Goal: Transaction & Acquisition: Purchase product/service

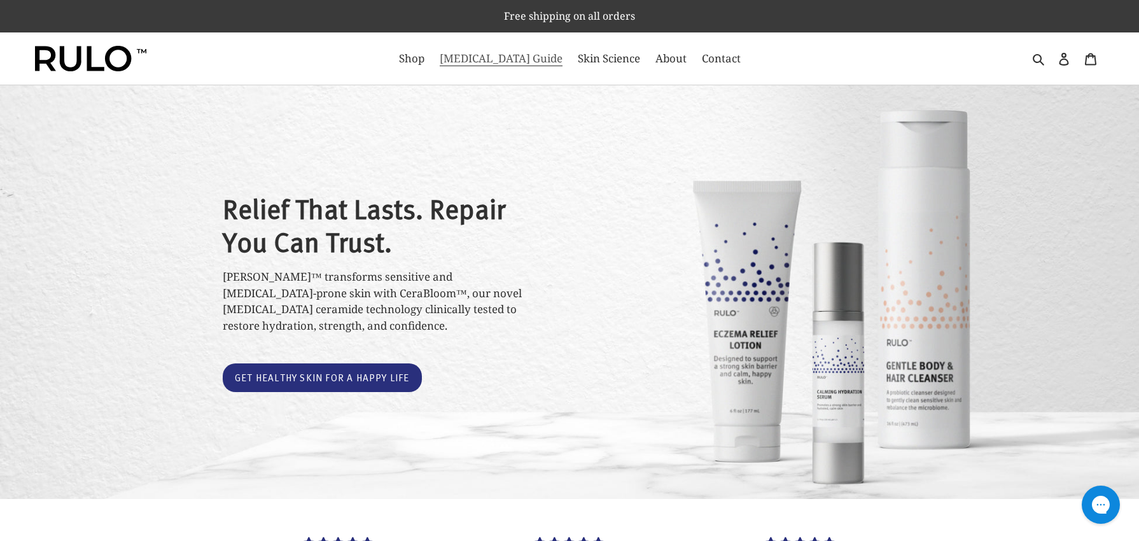
click at [514, 63] on span "[MEDICAL_DATA] Guide" at bounding box center [501, 58] width 123 height 15
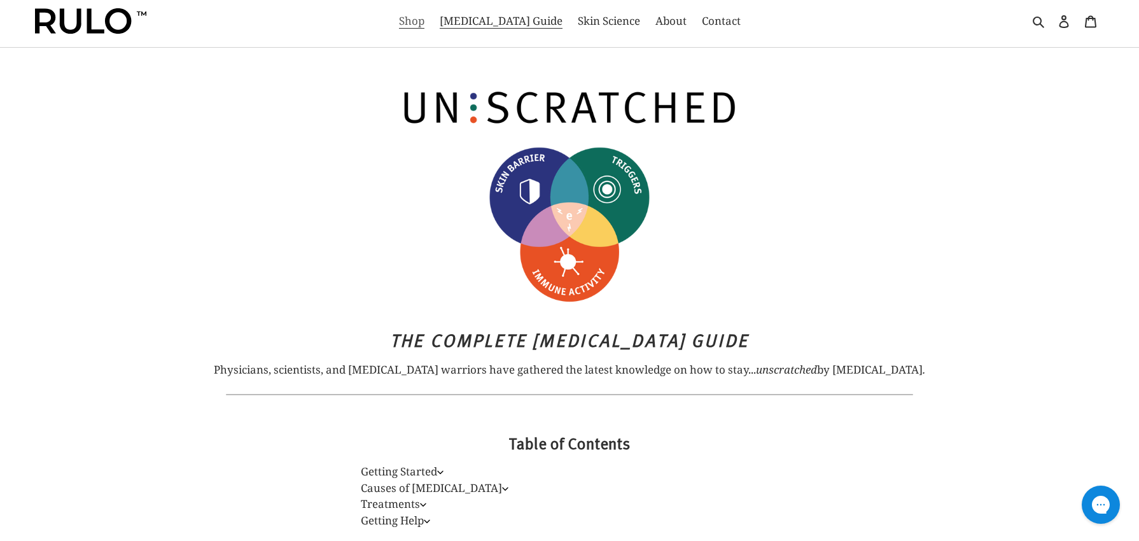
click at [424, 25] on span "Shop" at bounding box center [411, 20] width 25 height 15
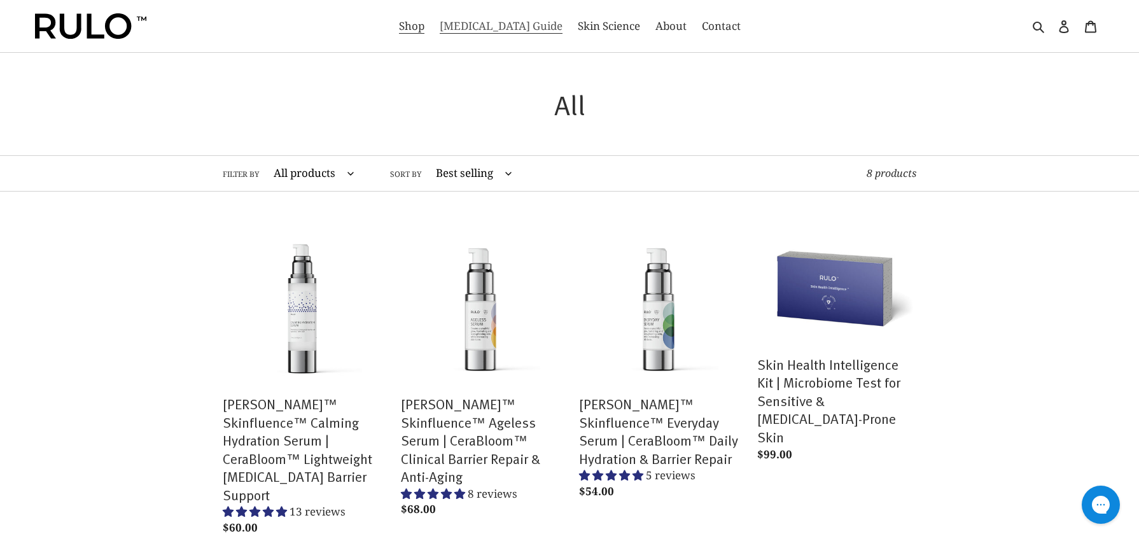
click at [514, 27] on span "[MEDICAL_DATA] Guide" at bounding box center [501, 25] width 123 height 15
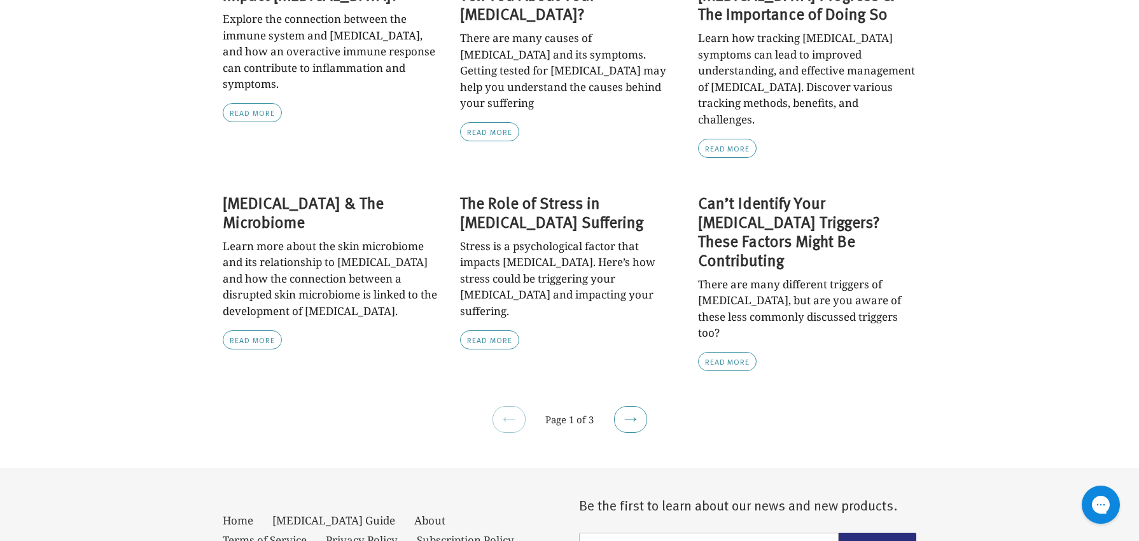
scroll to position [1059, 0]
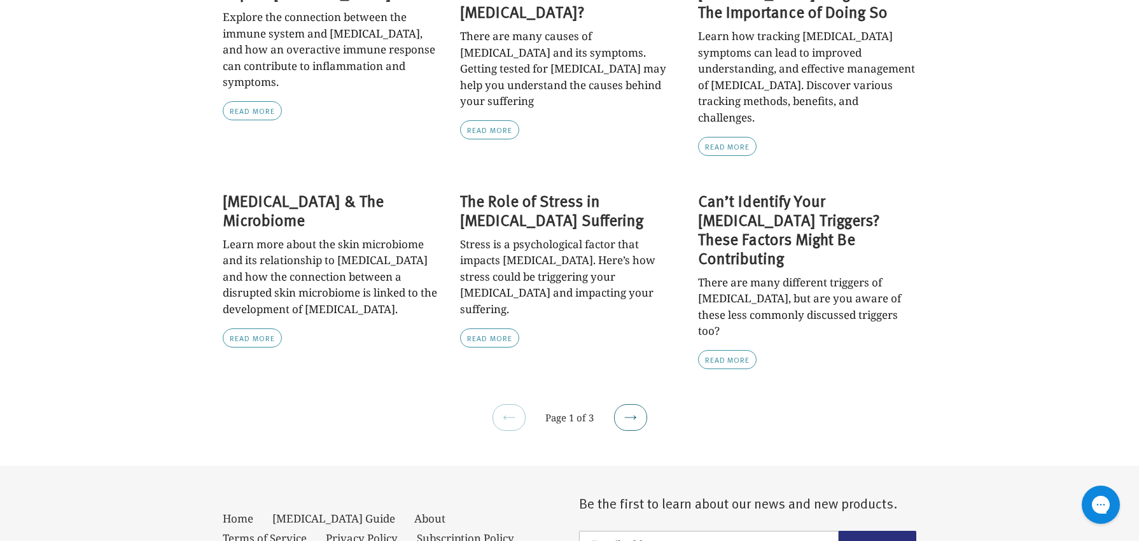
click at [633, 411] on icon at bounding box center [630, 417] width 13 height 13
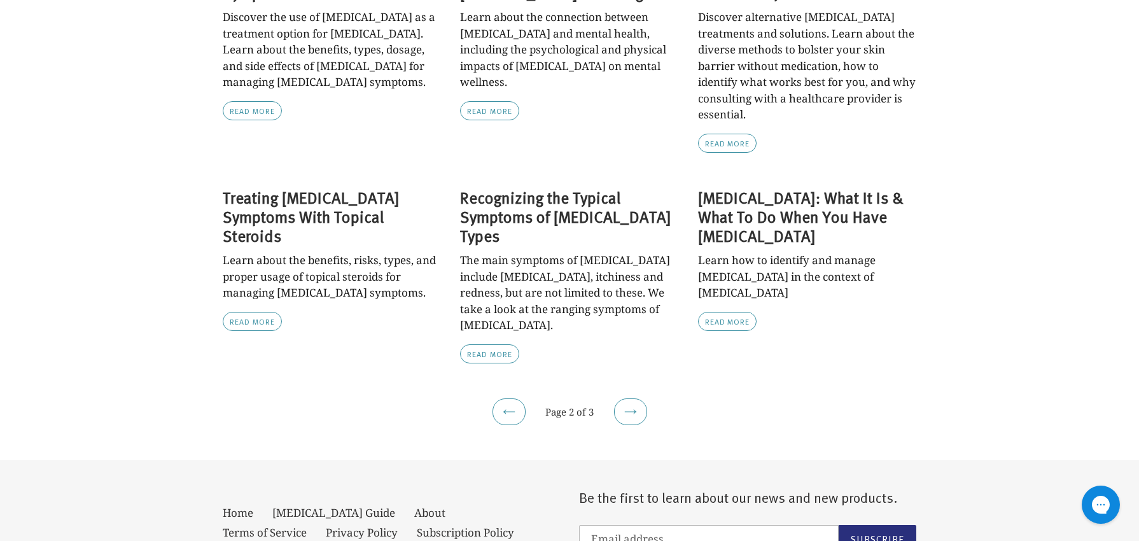
scroll to position [1061, 0]
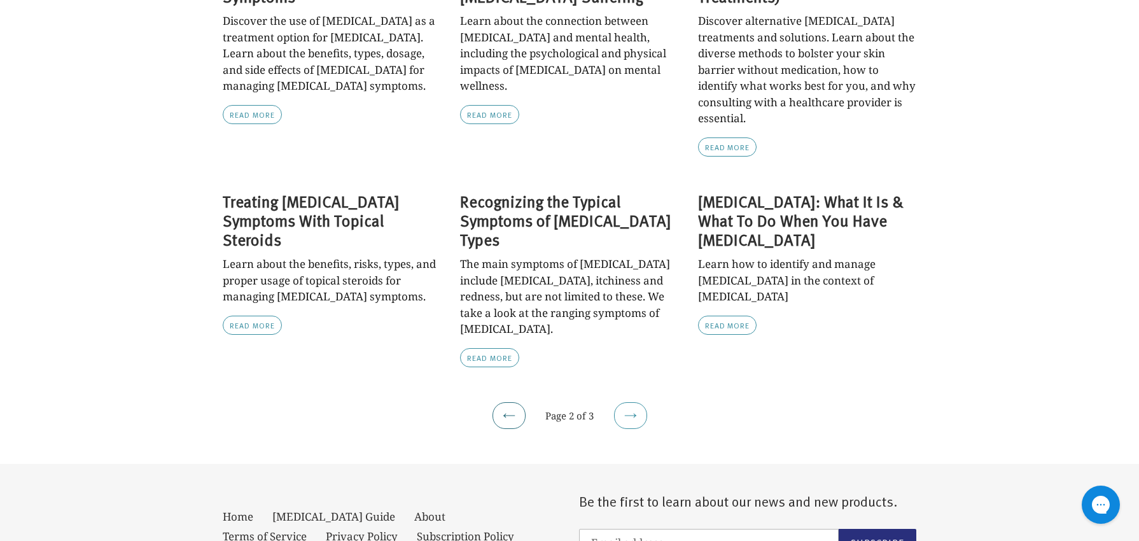
click at [506, 409] on icon at bounding box center [509, 415] width 13 height 13
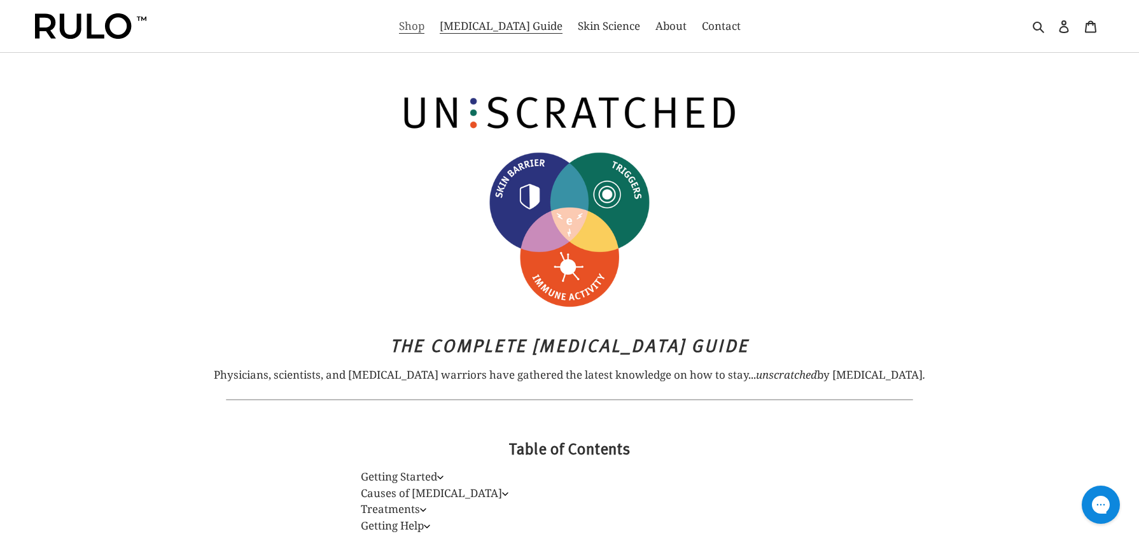
click at [424, 26] on span "Shop" at bounding box center [411, 25] width 25 height 15
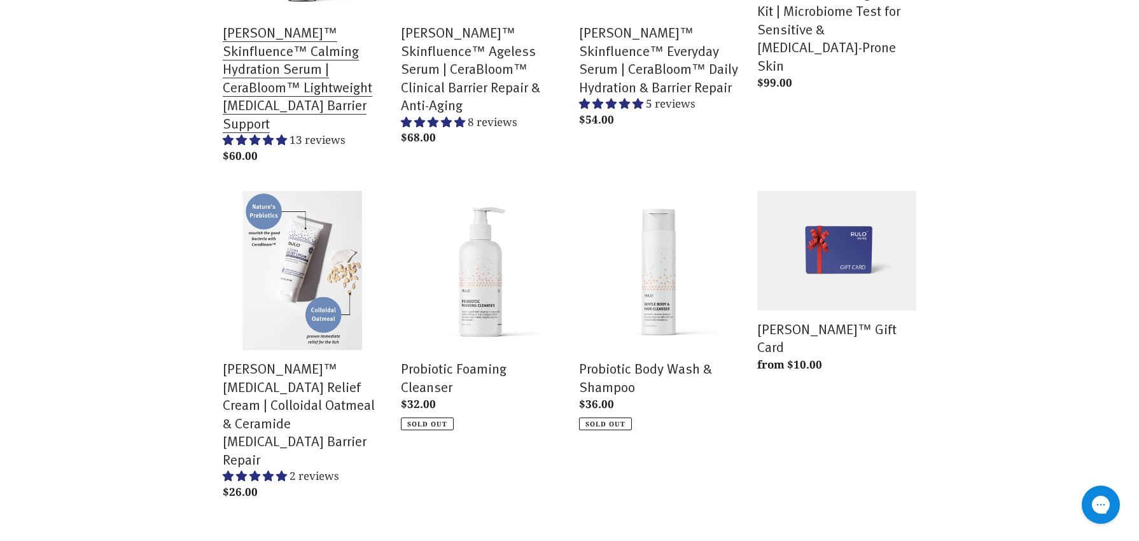
scroll to position [371, 0]
click at [312, 121] on link "RULO™ Skinfluence™ Calming Hydration Serum | CeraBloom™ Lightweight Prebiotic B…" at bounding box center [302, 13] width 159 height 314
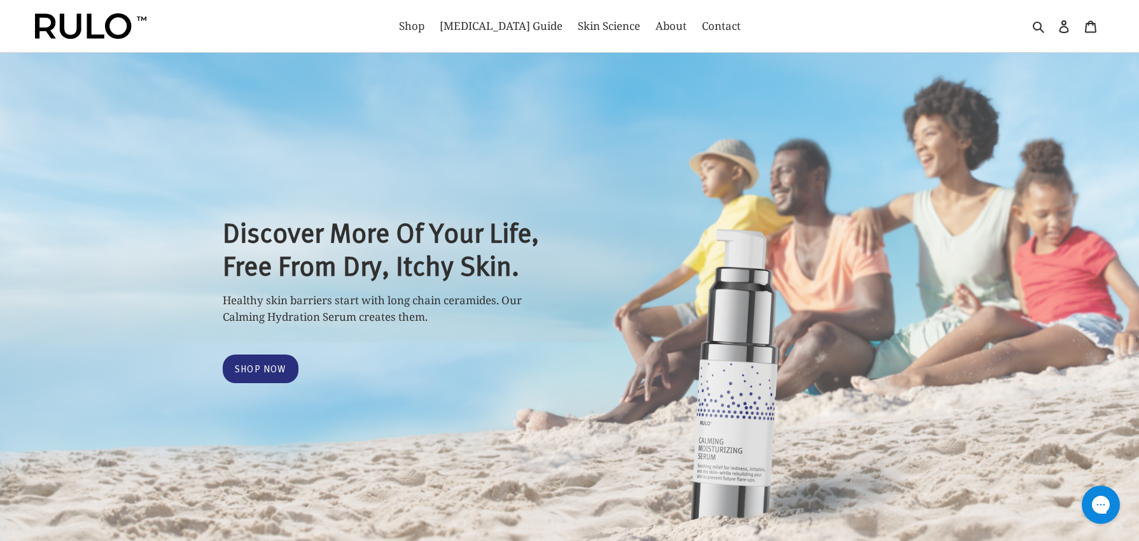
select select "most-helpful"
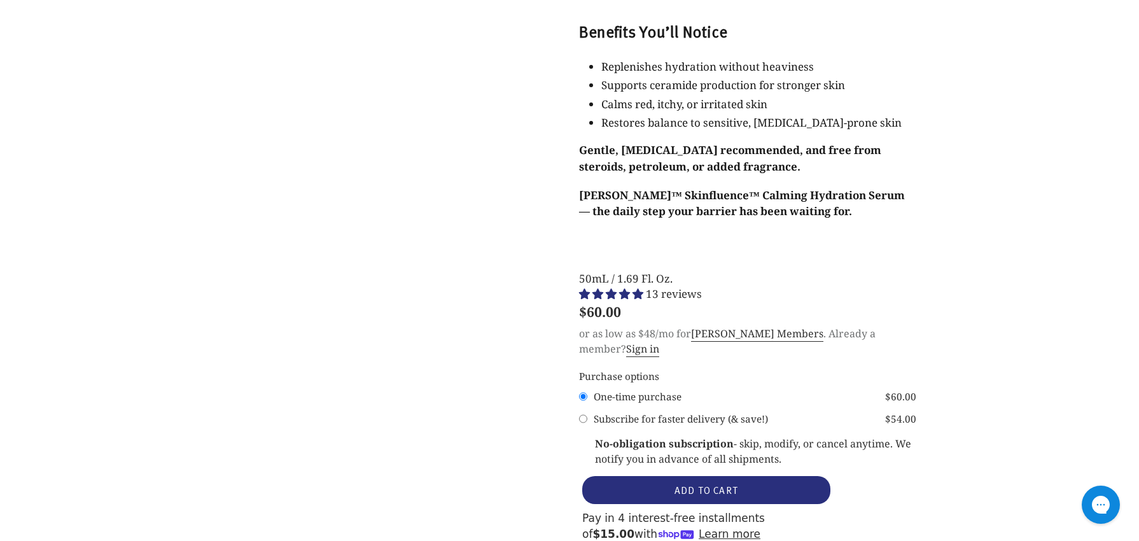
scroll to position [1368, 0]
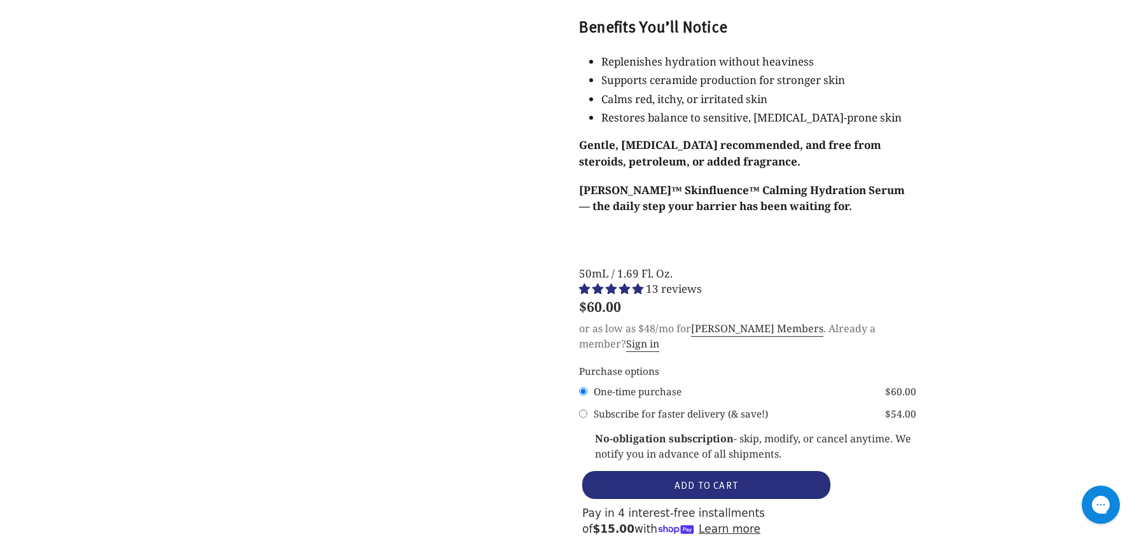
click at [671, 281] on span "13 reviews" at bounding box center [674, 288] width 56 height 15
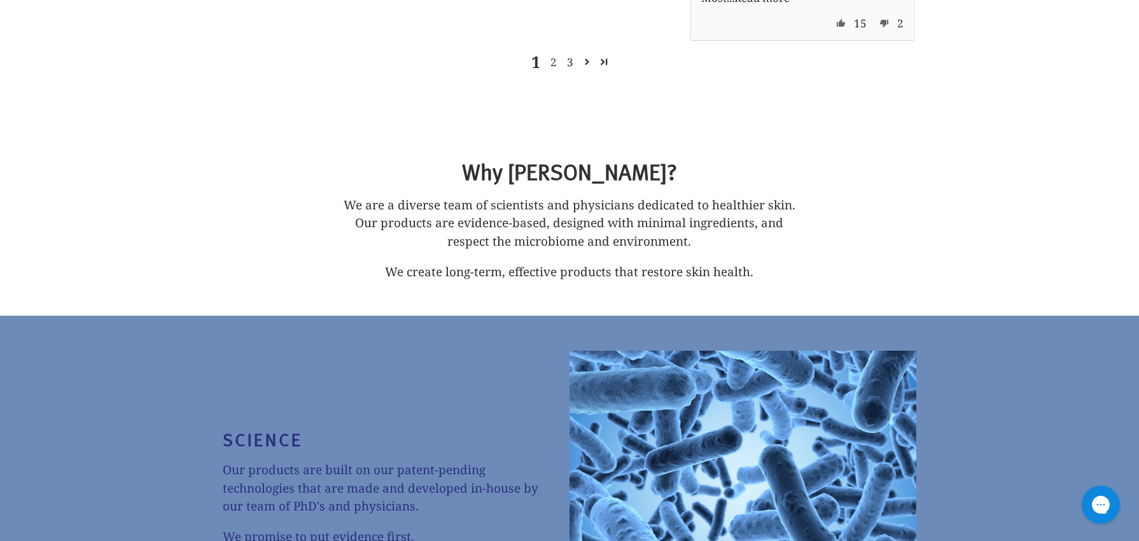
scroll to position [5168, 0]
click at [556, 69] on link "2" at bounding box center [553, 61] width 17 height 16
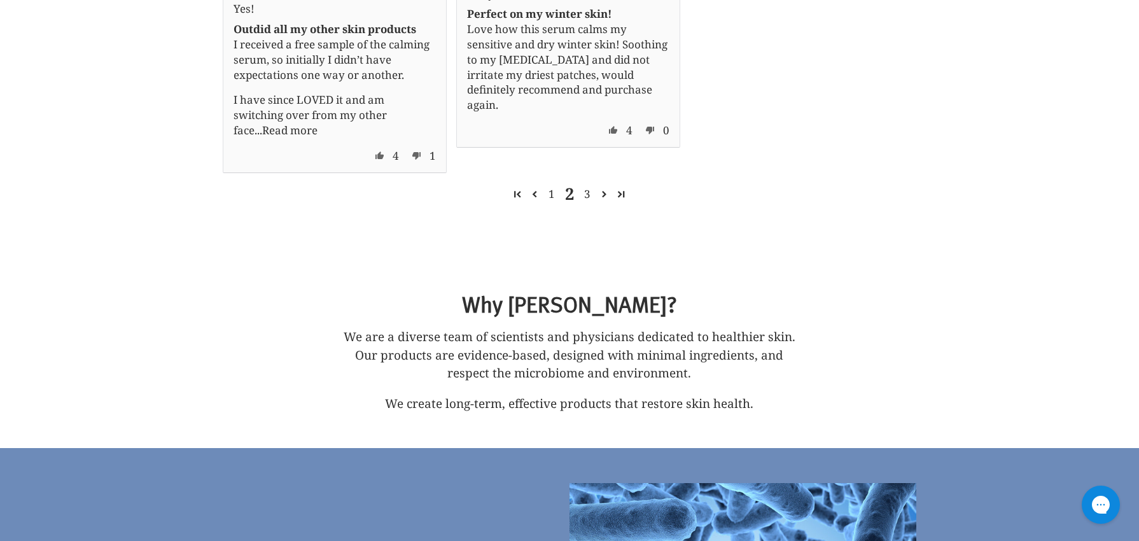
scroll to position [4911, 0]
